Goal: Information Seeking & Learning: Learn about a topic

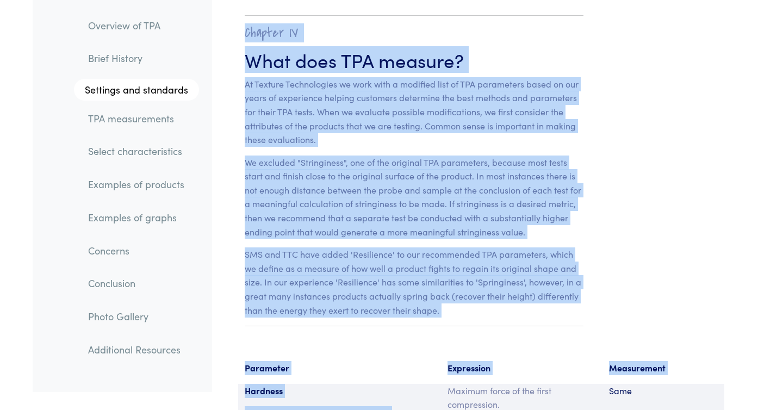
scroll to position [6976, 0]
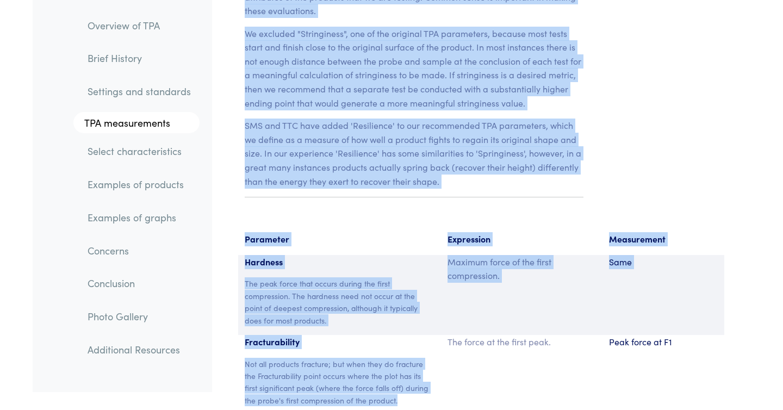
click at [368, 292] on p "The peak force that occurs during the first compression. The hardness need not …" at bounding box center [340, 301] width 190 height 49
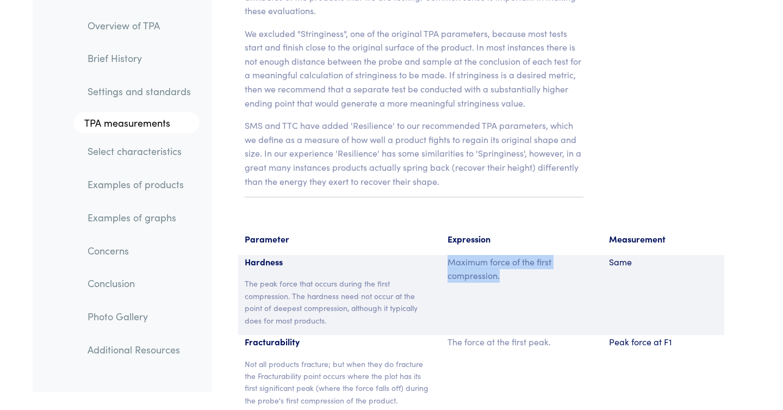
drag, startPoint x: 447, startPoint y: 236, endPoint x: 503, endPoint y: 255, distance: 58.4
click at [503, 255] on div "Maximum force of the first compression." at bounding box center [522, 295] width 162 height 80
click at [355, 358] on p "Not all products fracture; but when they do fracture the Fracturability point o…" at bounding box center [340, 382] width 190 height 49
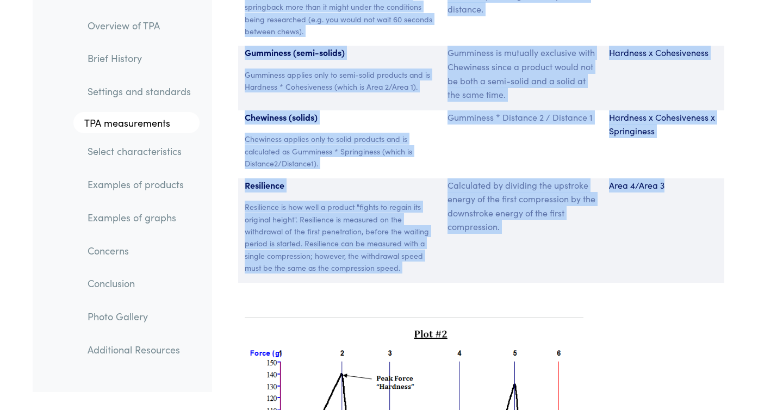
scroll to position [7793, 0]
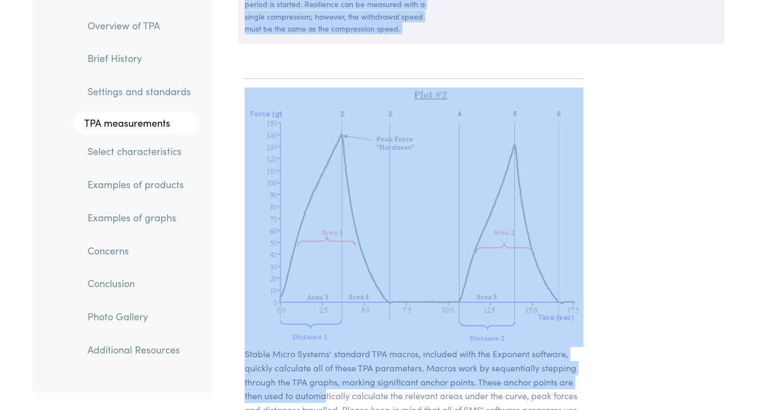
drag, startPoint x: 358, startPoint y: 341, endPoint x: 326, endPoint y: 374, distance: 46.1
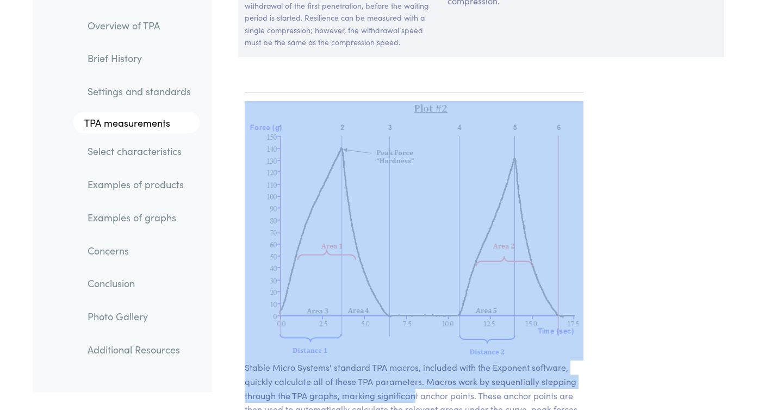
scroll to position [7776, 0]
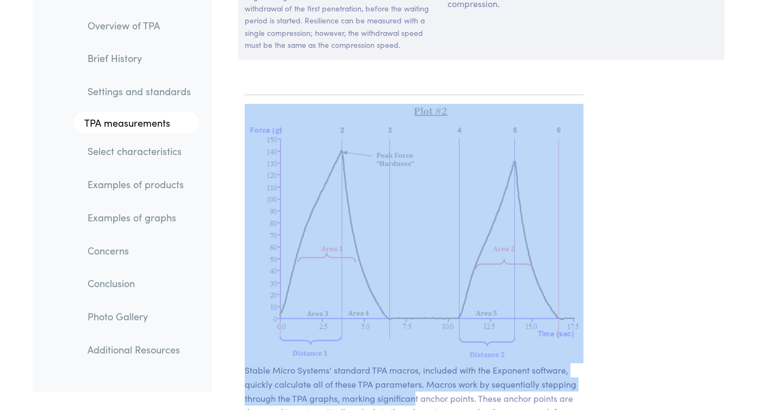
drag, startPoint x: 415, startPoint y: 358, endPoint x: 633, endPoint y: 29, distance: 394.5
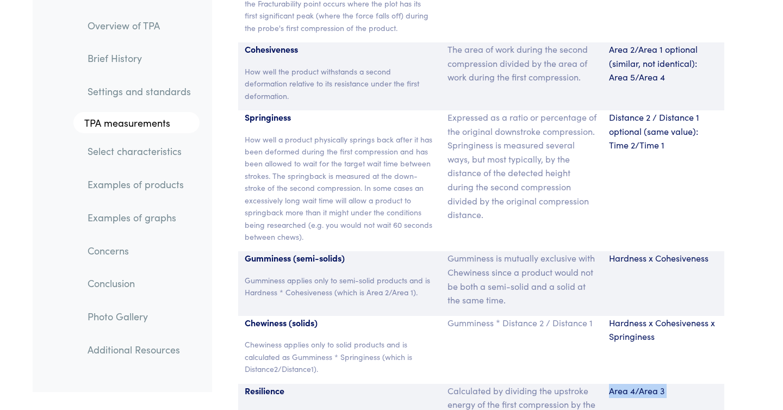
scroll to position [7376, 0]
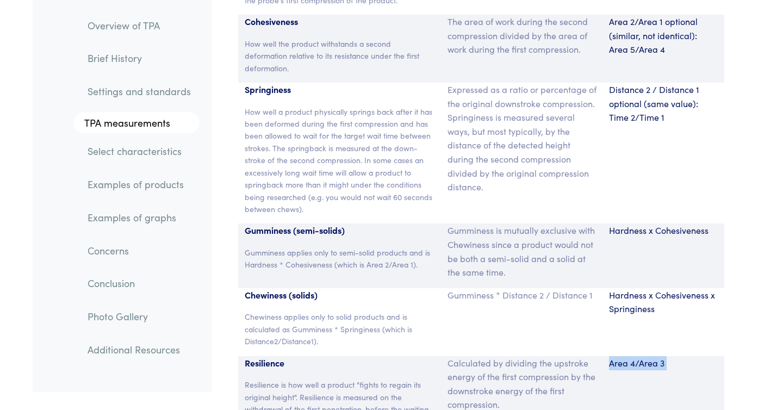
drag, startPoint x: 505, startPoint y: 372, endPoint x: 484, endPoint y: 404, distance: 38.0
click at [313, 135] on p "How well a product physically springs back after it has been deformed during th…" at bounding box center [340, 160] width 190 height 110
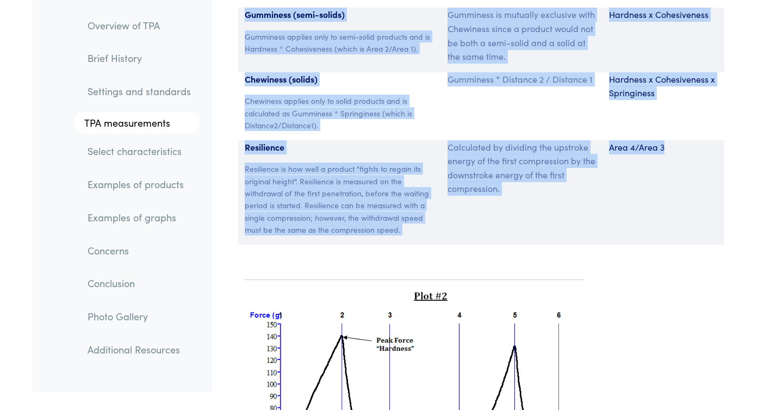
scroll to position [7868, 0]
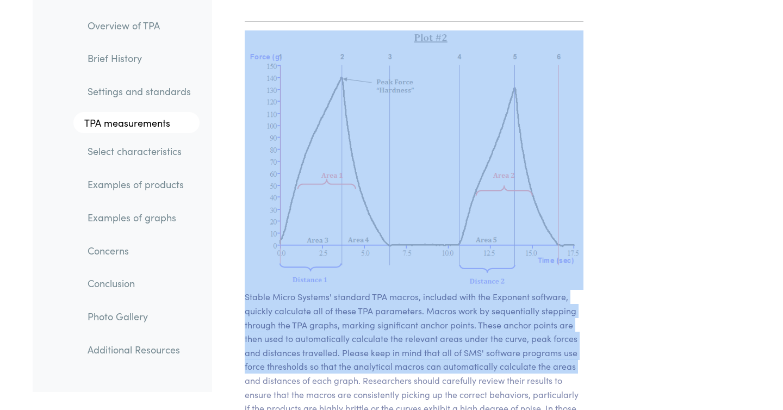
drag, startPoint x: 294, startPoint y: 141, endPoint x: 234, endPoint y: 427, distance: 292.1
